Goal: Information Seeking & Learning: Find specific fact

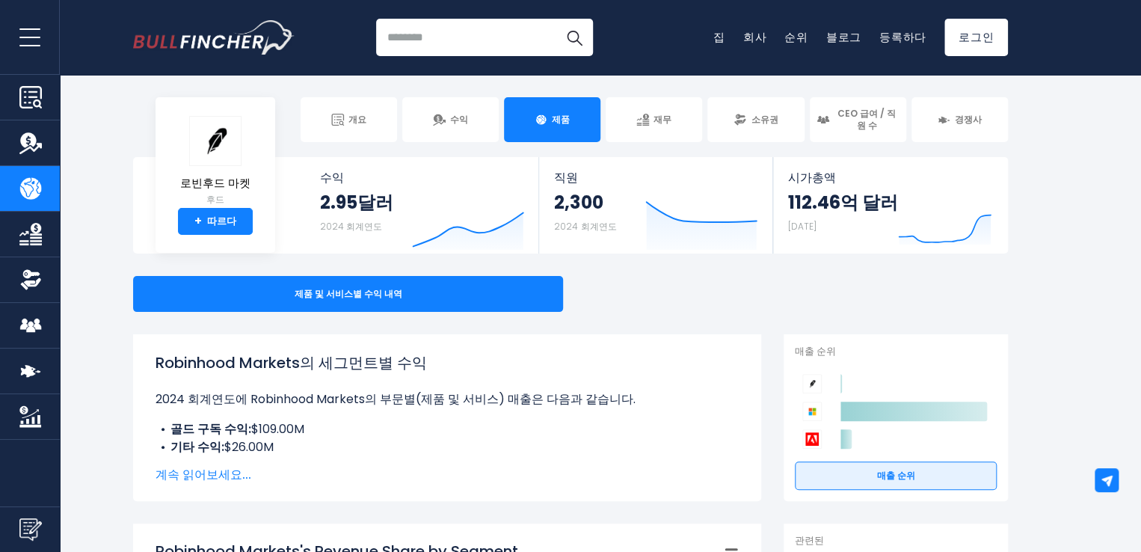
scroll to position [187, 0]
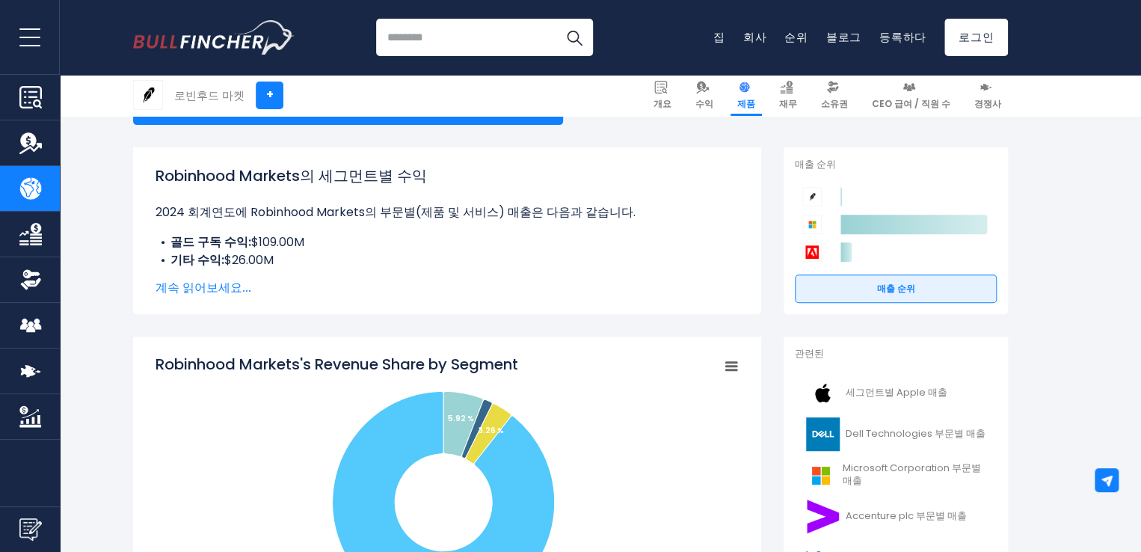
click at [188, 282] on font "계속 읽어보세요..." at bounding box center [204, 287] width 96 height 17
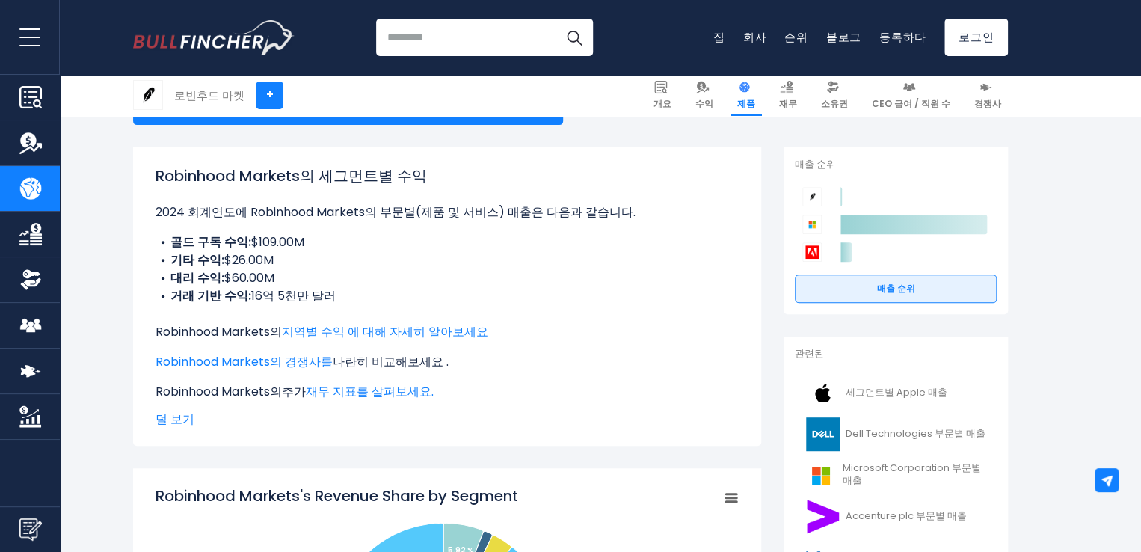
drag, startPoint x: 245, startPoint y: 297, endPoint x: 341, endPoint y: 304, distance: 96.0
click at [341, 304] on li "거래 기반 수익: 16억 5천만 달러" at bounding box center [447, 296] width 583 height 18
click at [326, 305] on li "거래 기반 수익: 16억 5천만 달러" at bounding box center [447, 296] width 583 height 18
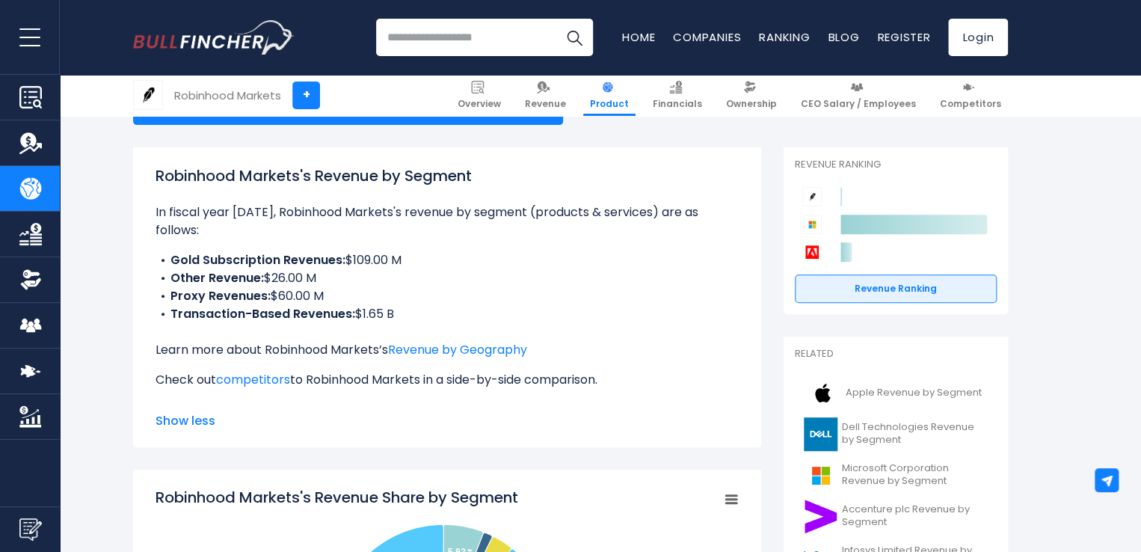
scroll to position [180, 0]
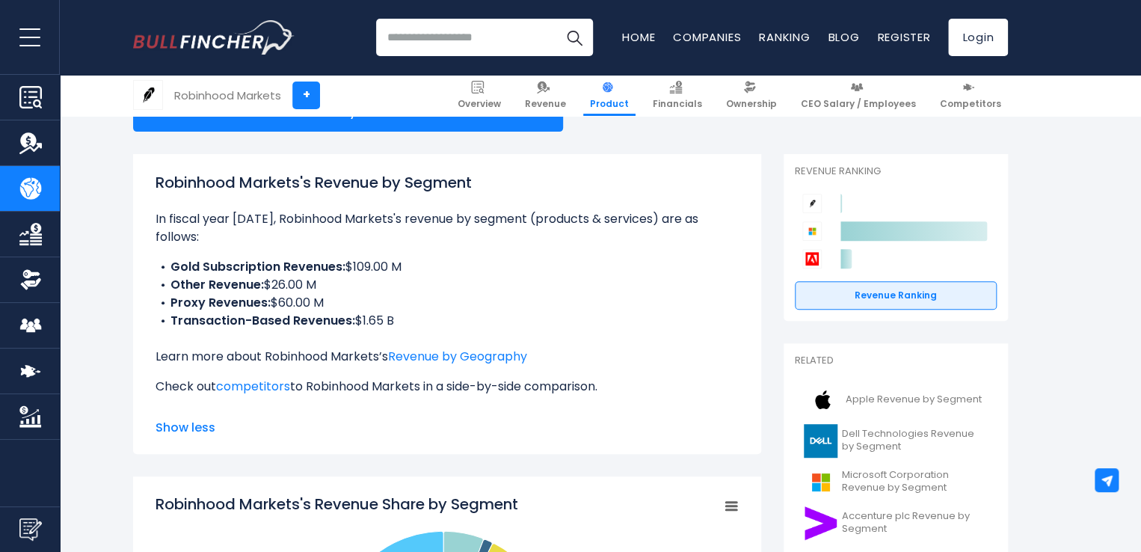
click at [435, 294] on li "Proxy Revenues: $60.00 M" at bounding box center [447, 303] width 583 height 18
drag, startPoint x: 346, startPoint y: 247, endPoint x: 407, endPoint y: 249, distance: 60.6
click at [407, 258] on li "Gold Subscription Revenues: $109.00 M" at bounding box center [447, 267] width 583 height 18
copy li "$109.00 M"
drag, startPoint x: 356, startPoint y: 303, endPoint x: 418, endPoint y: 297, distance: 62.3
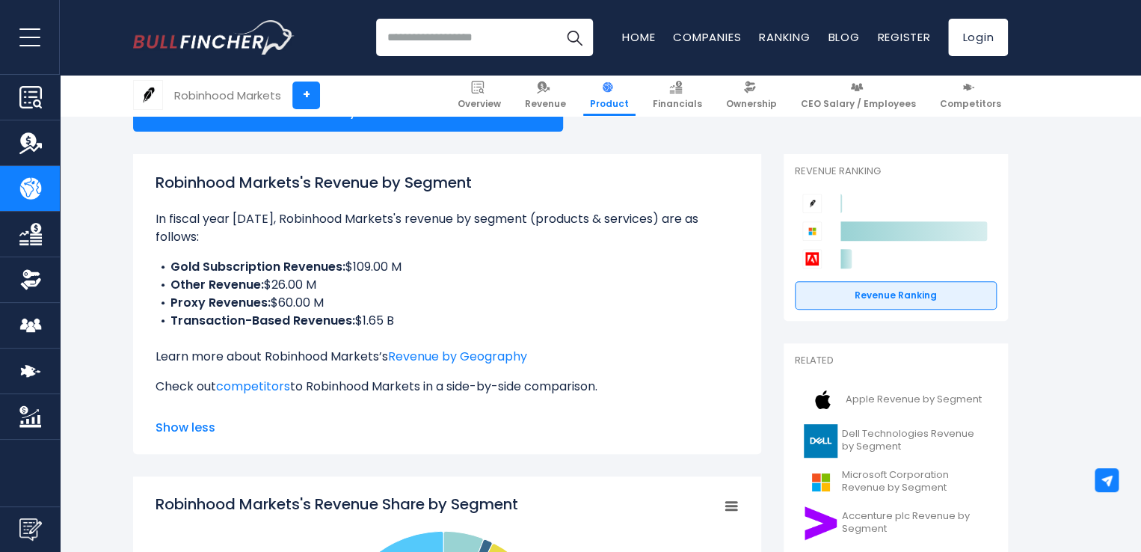
click at [418, 312] on li "Transaction-Based Revenues: $1.65 B" at bounding box center [447, 321] width 583 height 18
copy li "$1.65 B"
drag, startPoint x: 265, startPoint y: 267, endPoint x: 344, endPoint y: 267, distance: 78.5
click at [344, 276] on li "Other Revenue: $26.00 M" at bounding box center [447, 285] width 583 height 18
copy li "$26.00 M"
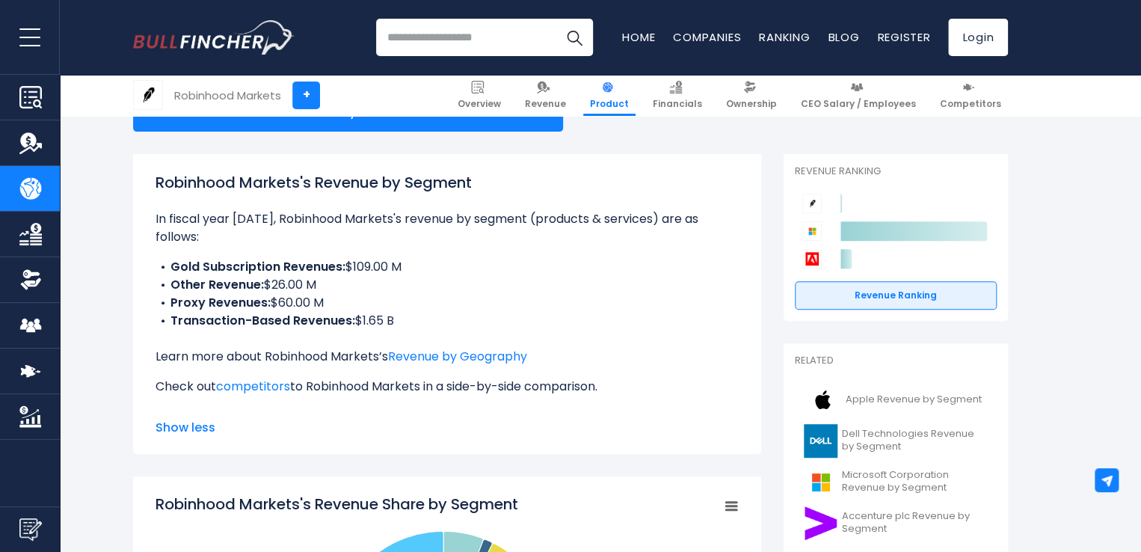
drag, startPoint x: 271, startPoint y: 282, endPoint x: 331, endPoint y: 276, distance: 60.9
click at [331, 294] on li "Proxy Revenues: $60.00 M" at bounding box center [447, 303] width 583 height 18
copy li "$60.00 M"
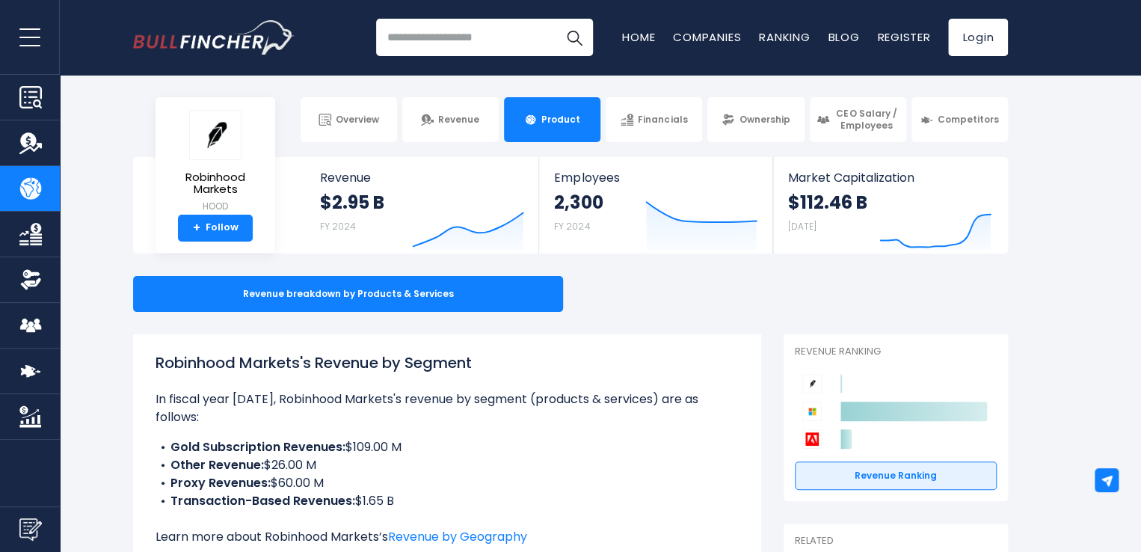
scroll to position [296, 0]
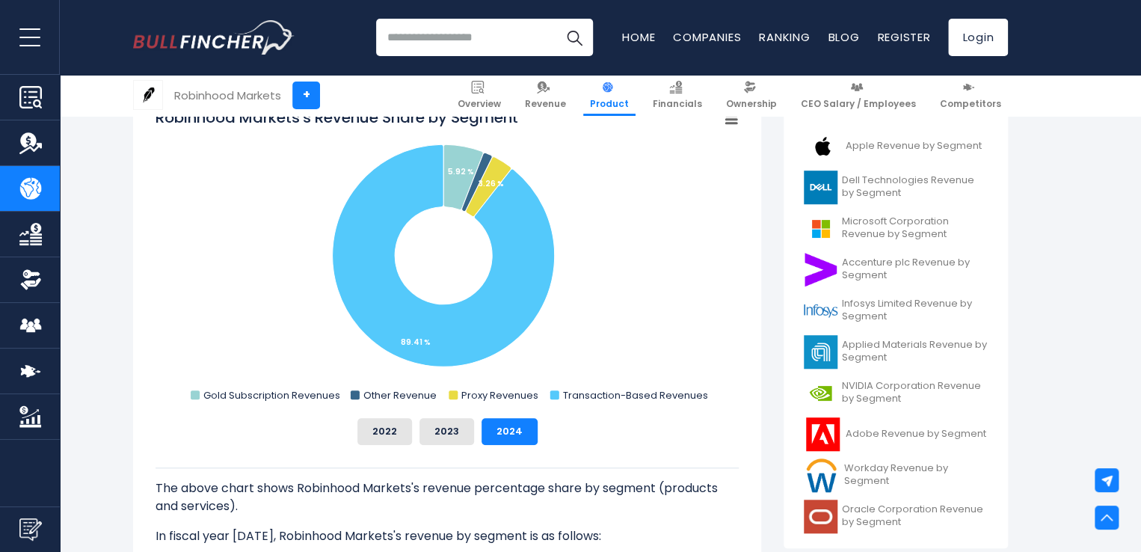
scroll to position [378, 0]
